Goal: Transaction & Acquisition: Purchase product/service

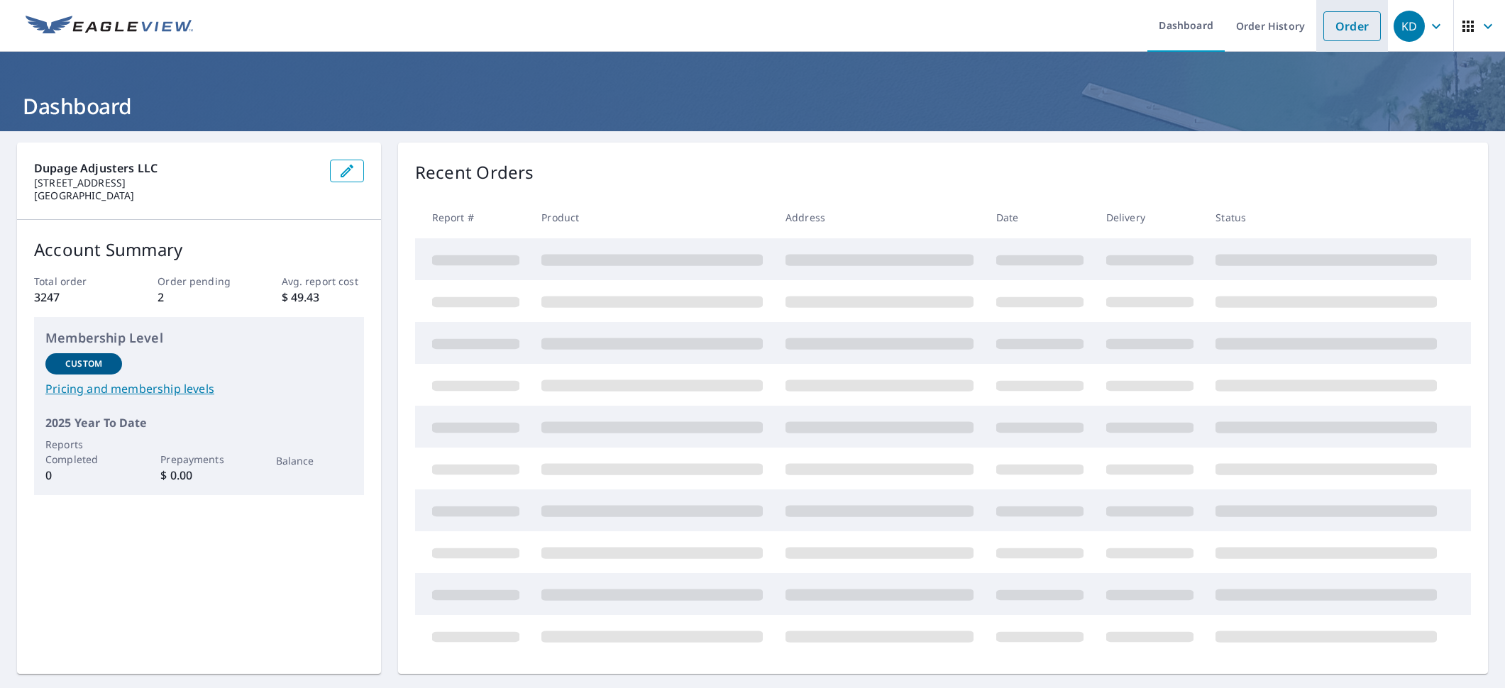
click at [1349, 36] on link "Order" at bounding box center [1352, 26] width 57 height 30
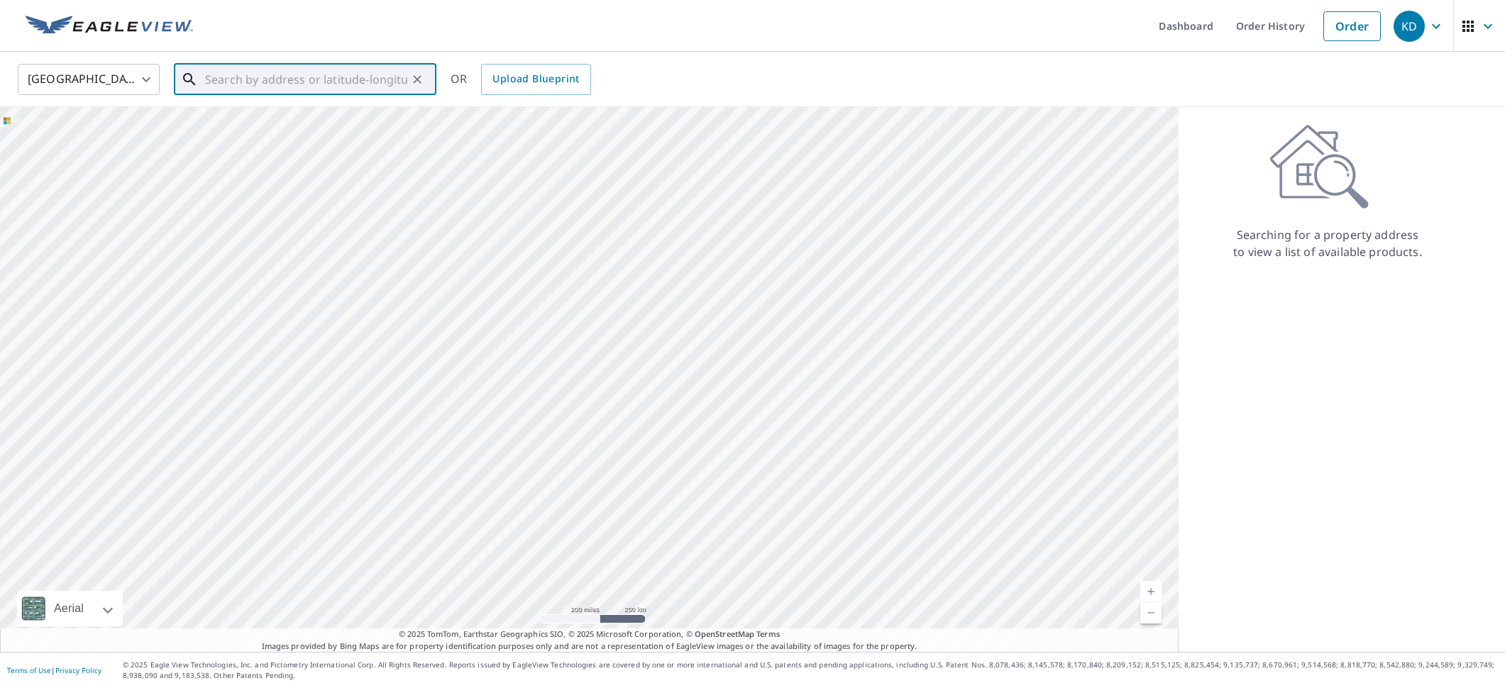
click at [239, 85] on input "text" at bounding box center [306, 80] width 202 height 40
click at [234, 138] on p "[GEOGRAPHIC_DATA], IL 60565" at bounding box center [313, 136] width 223 height 14
type input "1521 [PERSON_NAME] Dr [PERSON_NAME], IL 60565"
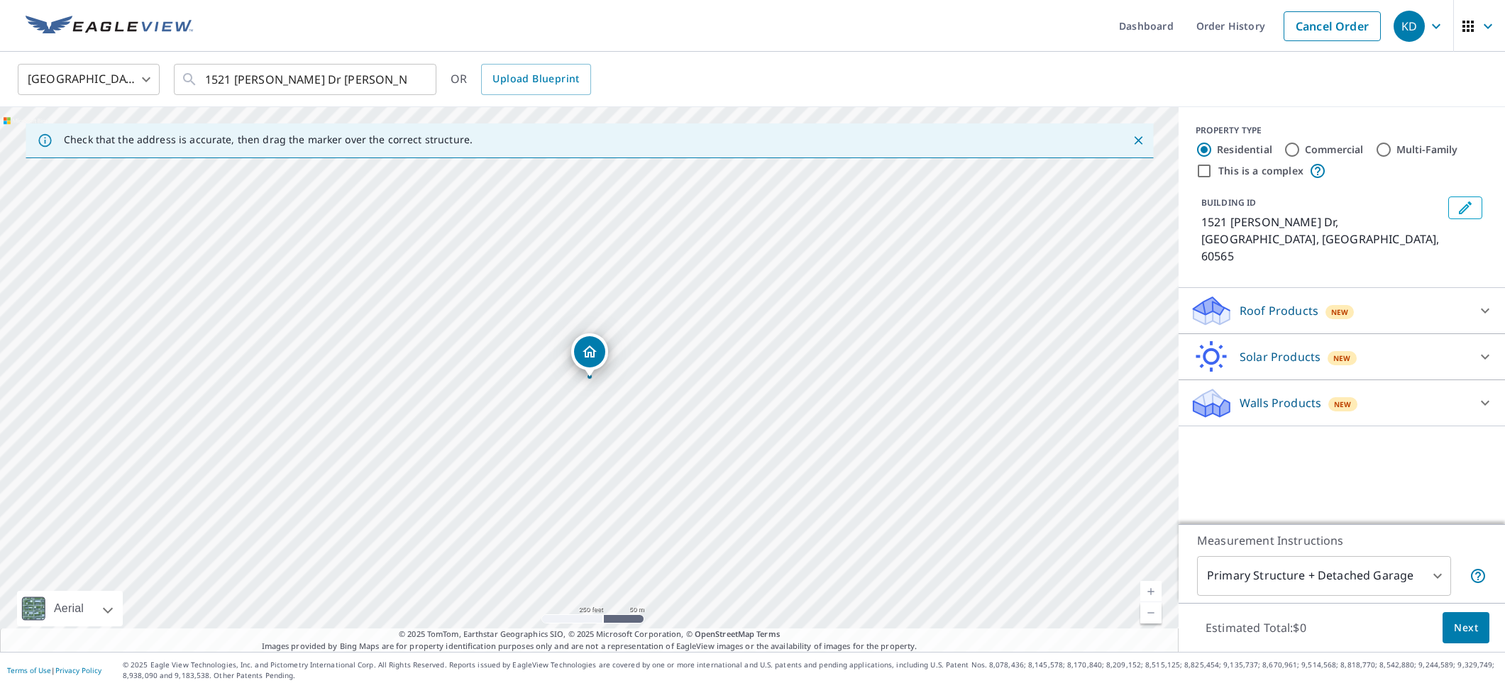
click at [1393, 295] on div "Roof Products New" at bounding box center [1329, 311] width 278 height 33
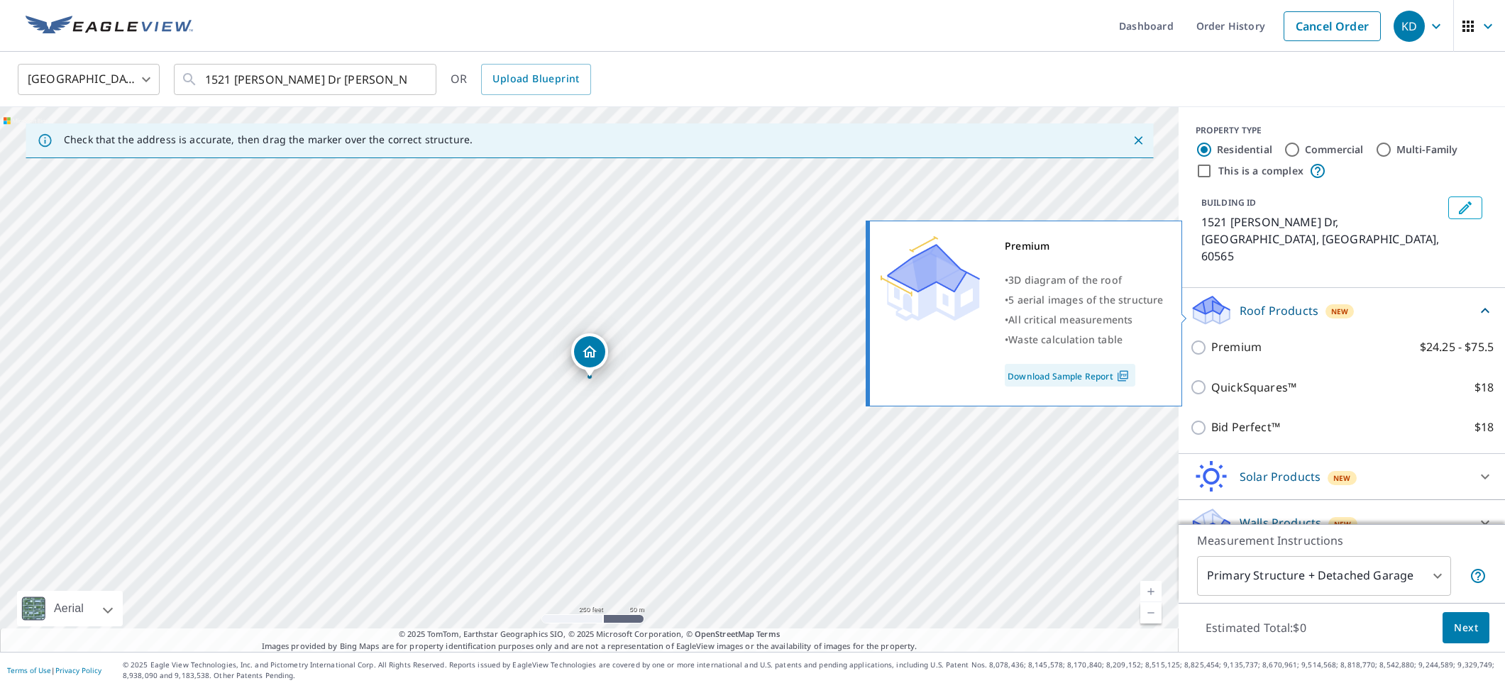
click at [1229, 339] on p "Premium" at bounding box center [1237, 348] width 50 height 18
click at [1212, 339] on input "Premium $24.25 - $75.5" at bounding box center [1200, 347] width 21 height 17
checkbox input "true"
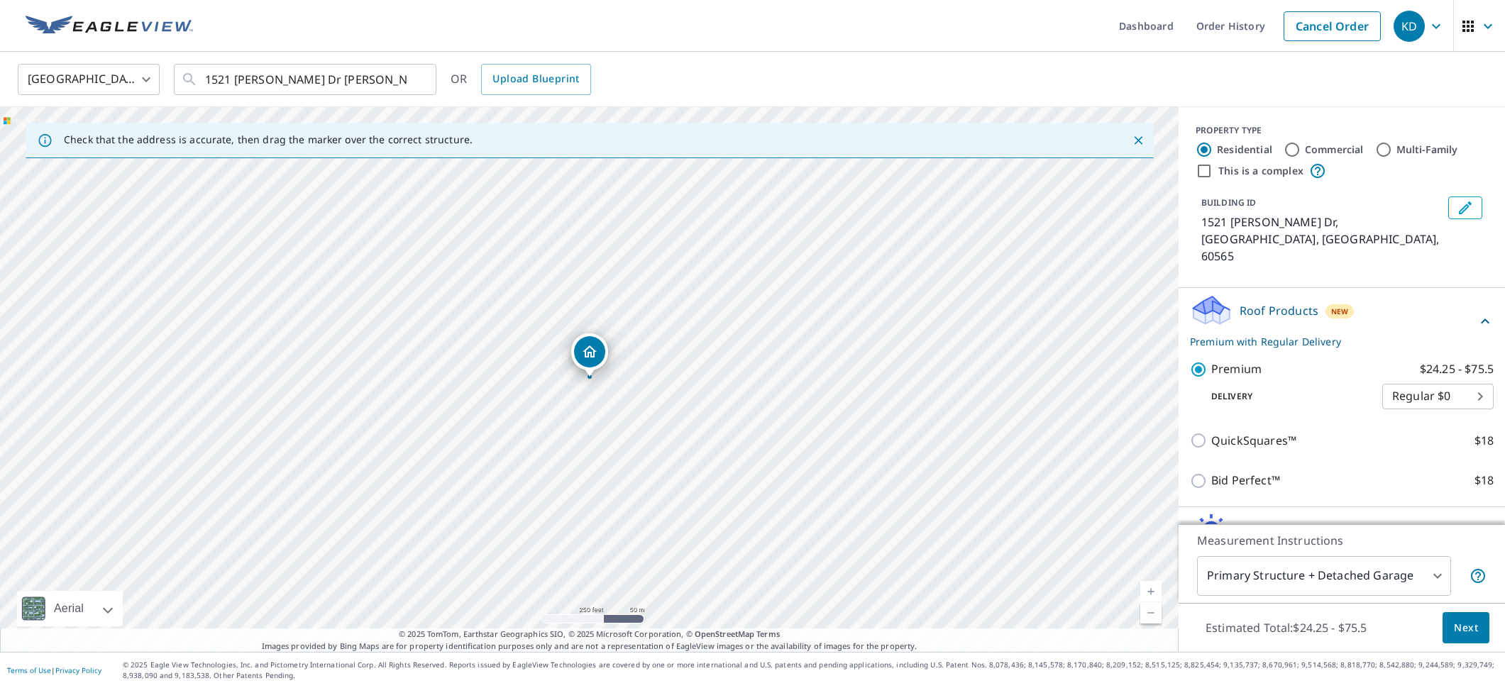
click at [1461, 631] on span "Next" at bounding box center [1466, 629] width 24 height 18
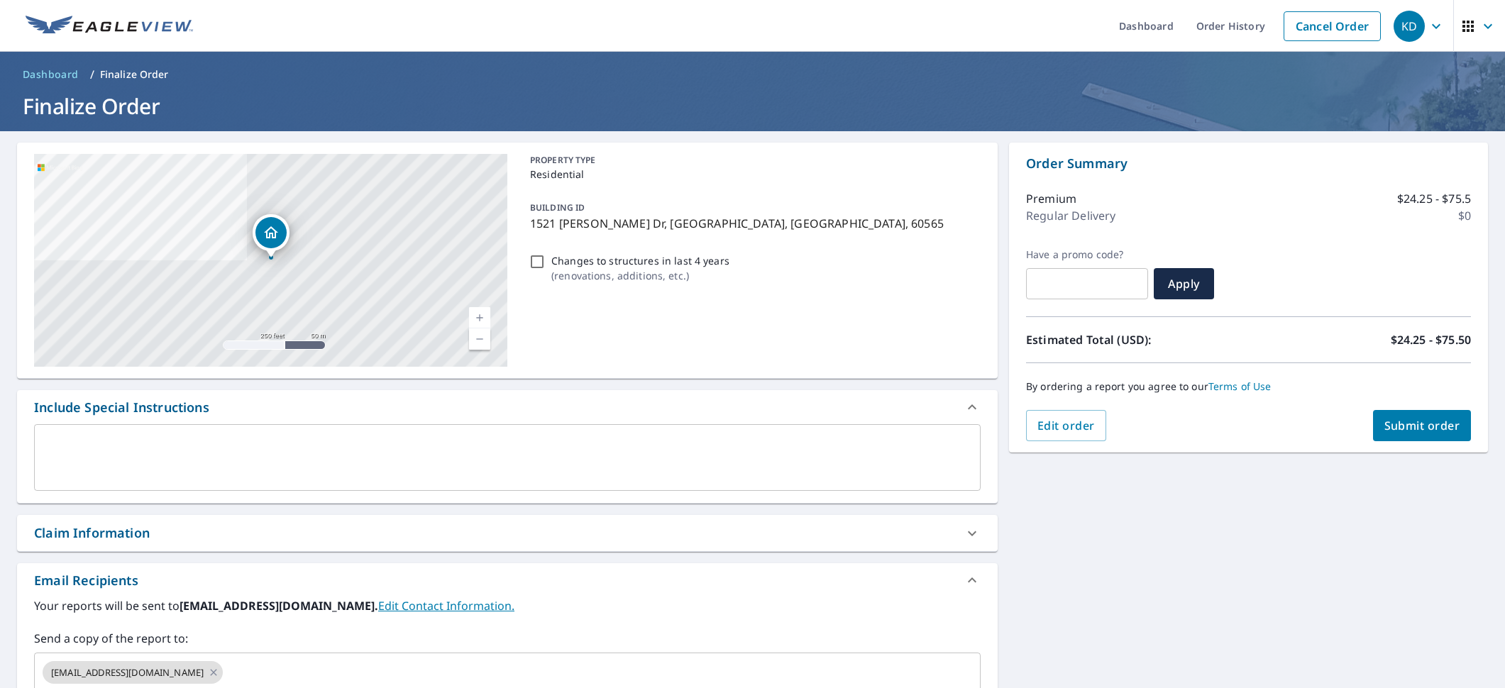
click at [1444, 418] on span "Submit order" at bounding box center [1423, 426] width 76 height 16
checkbox input "true"
